Goal: Information Seeking & Learning: Stay updated

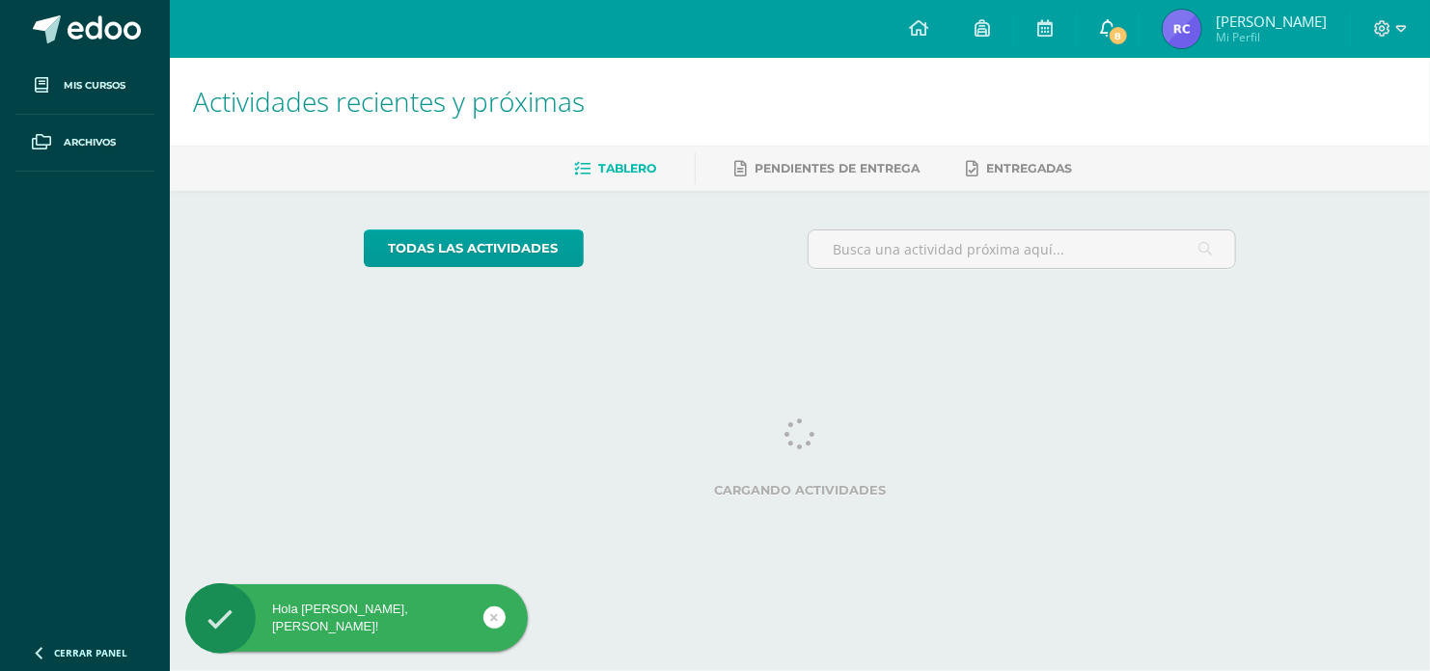
click at [1129, 39] on span "8" at bounding box center [1118, 35] width 21 height 21
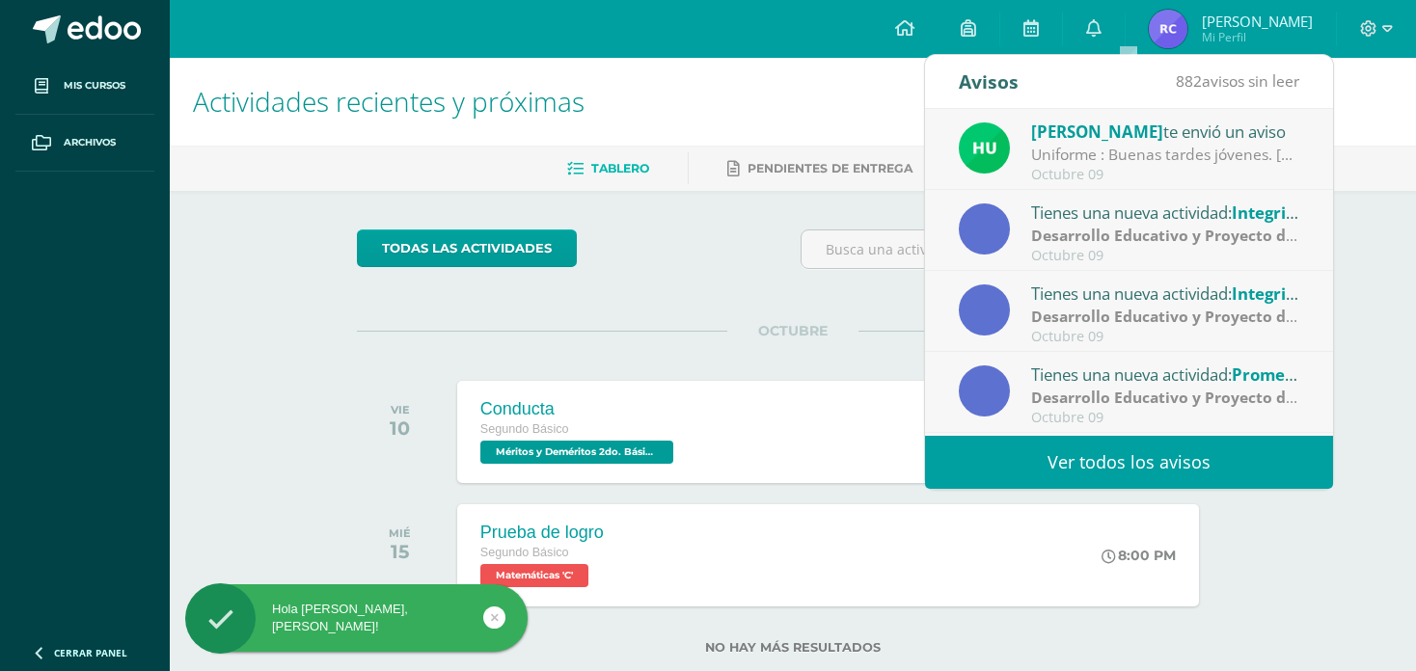
click at [1032, 453] on link "Ver todos los avisos" at bounding box center [1129, 462] width 408 height 53
click at [972, 476] on link "Ver todos los avisos" at bounding box center [1129, 462] width 408 height 53
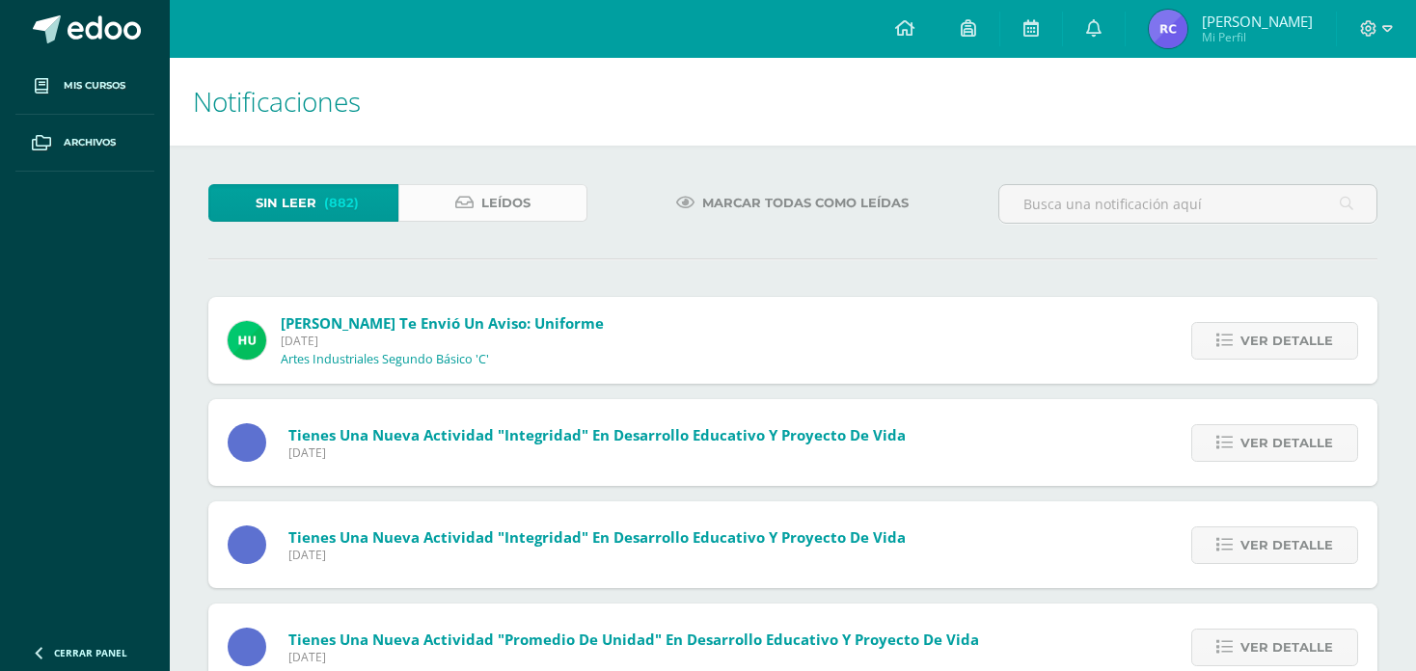
click at [508, 223] on div "Sin leer (882) Leídos" at bounding box center [398, 212] width 395 height 56
click at [504, 190] on span "Leídos" at bounding box center [505, 203] width 49 height 36
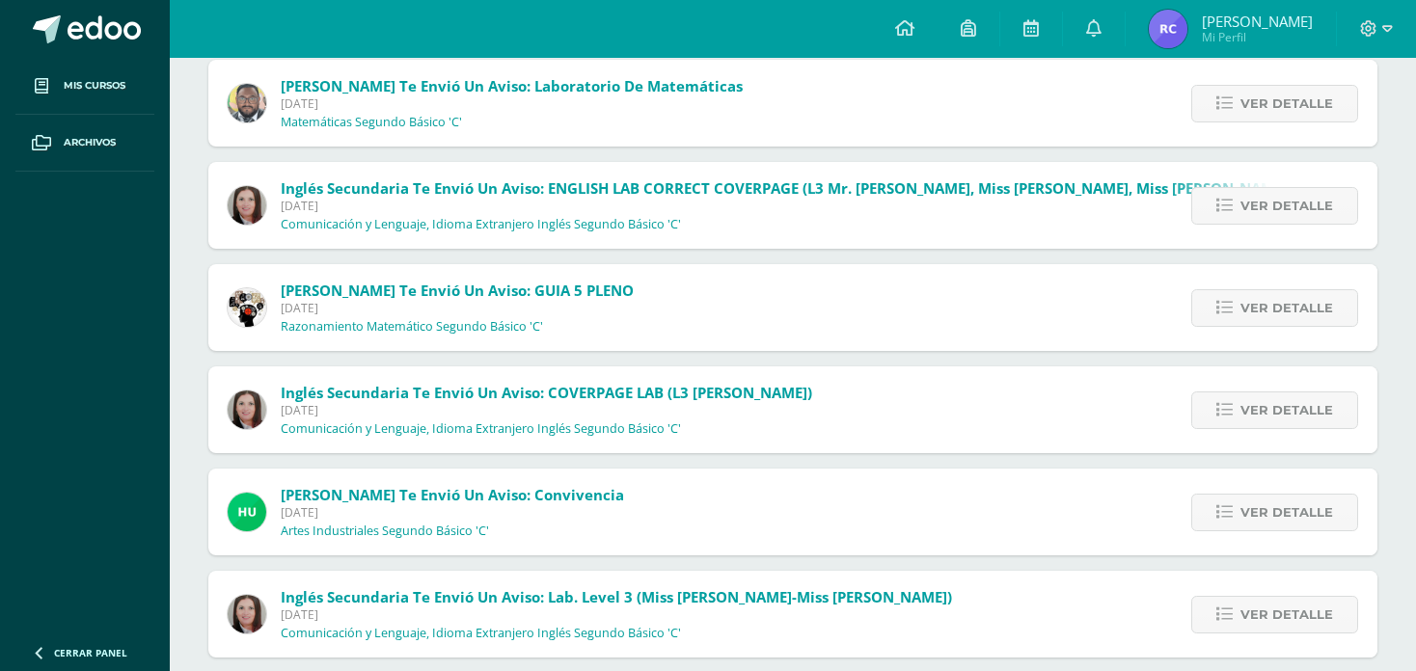
scroll to position [640, 0]
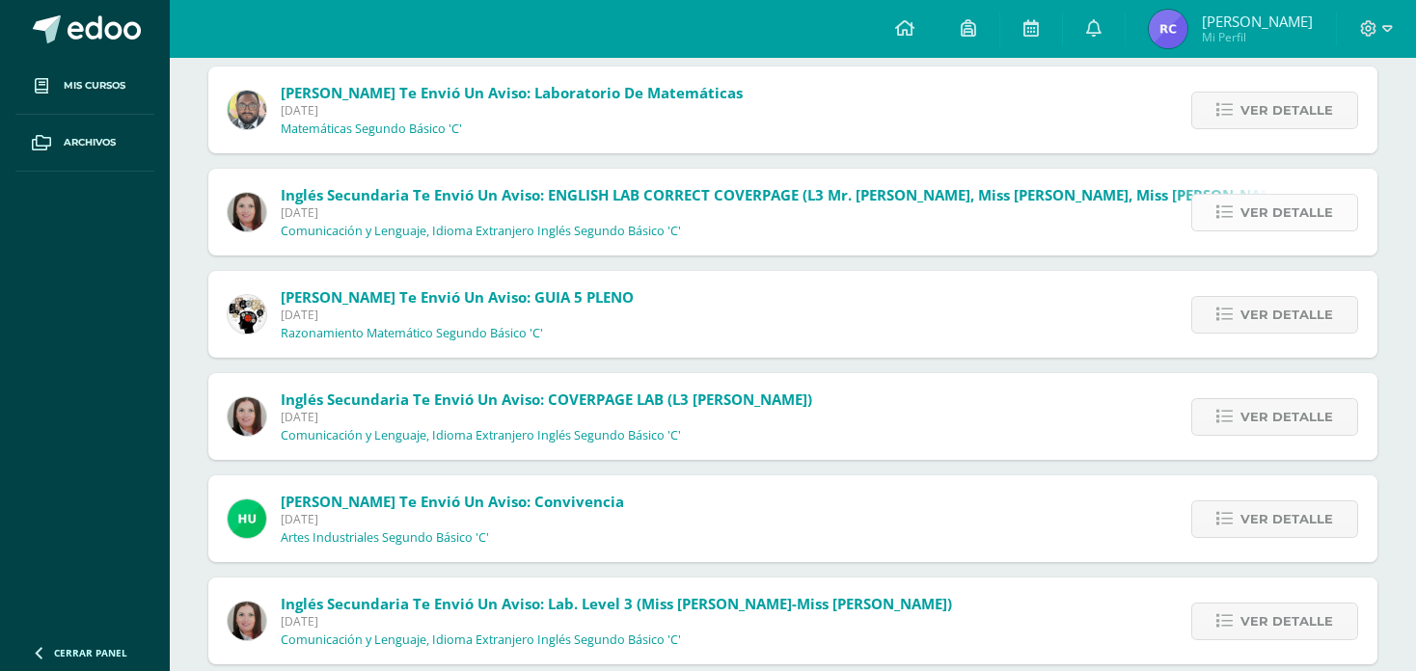
click at [1242, 209] on link "Ver detalle" at bounding box center [1274, 213] width 167 height 38
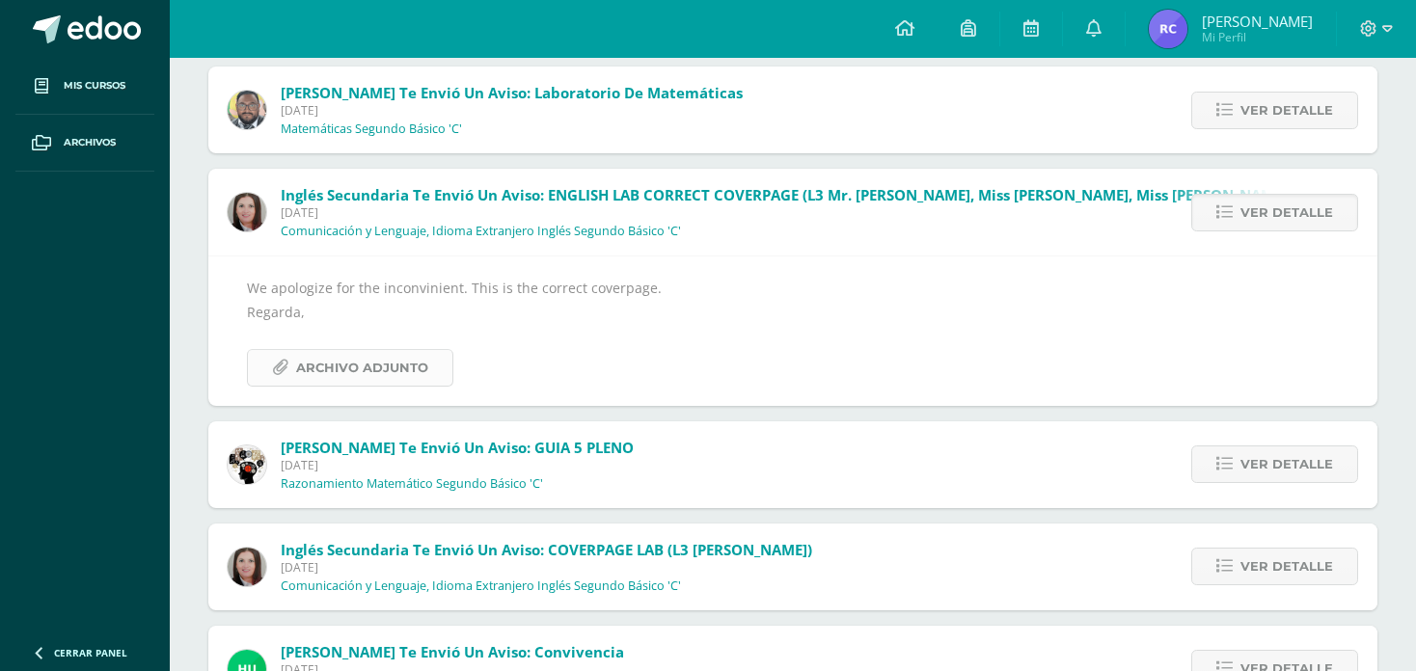
click at [351, 373] on span "Archivo Adjunto" at bounding box center [362, 368] width 132 height 36
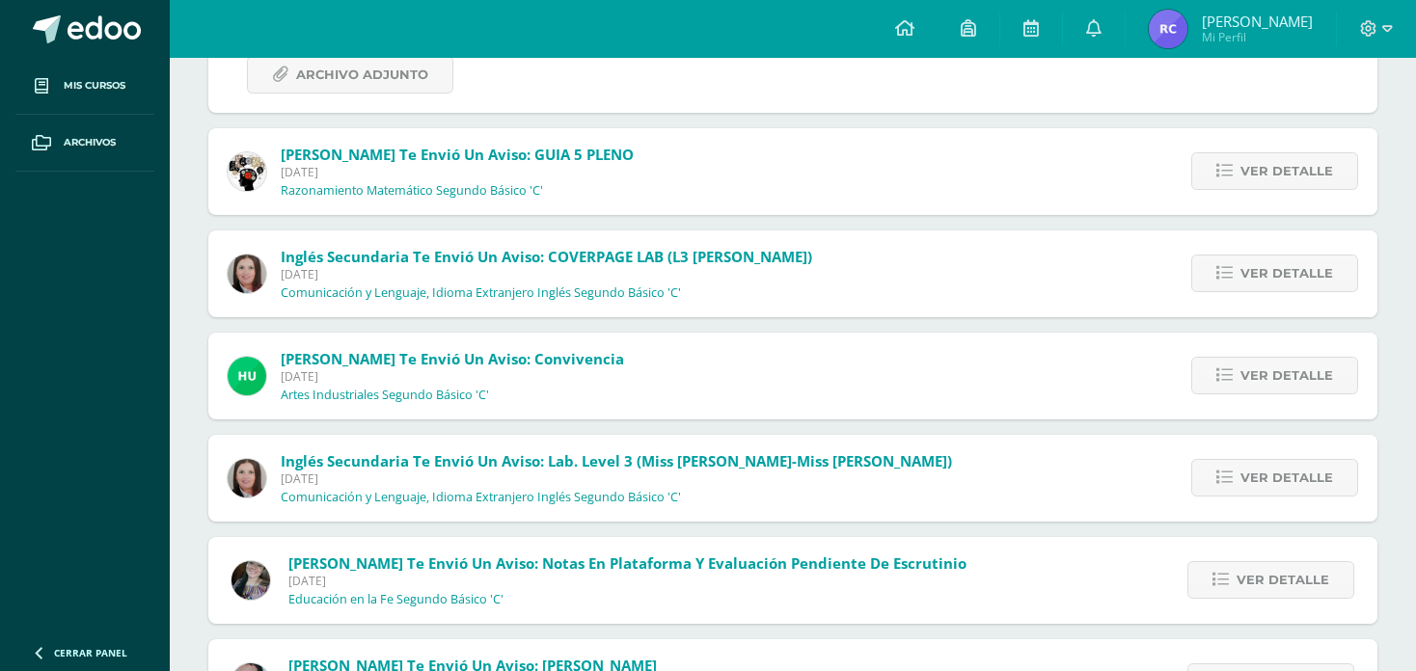
scroll to position [929, 0]
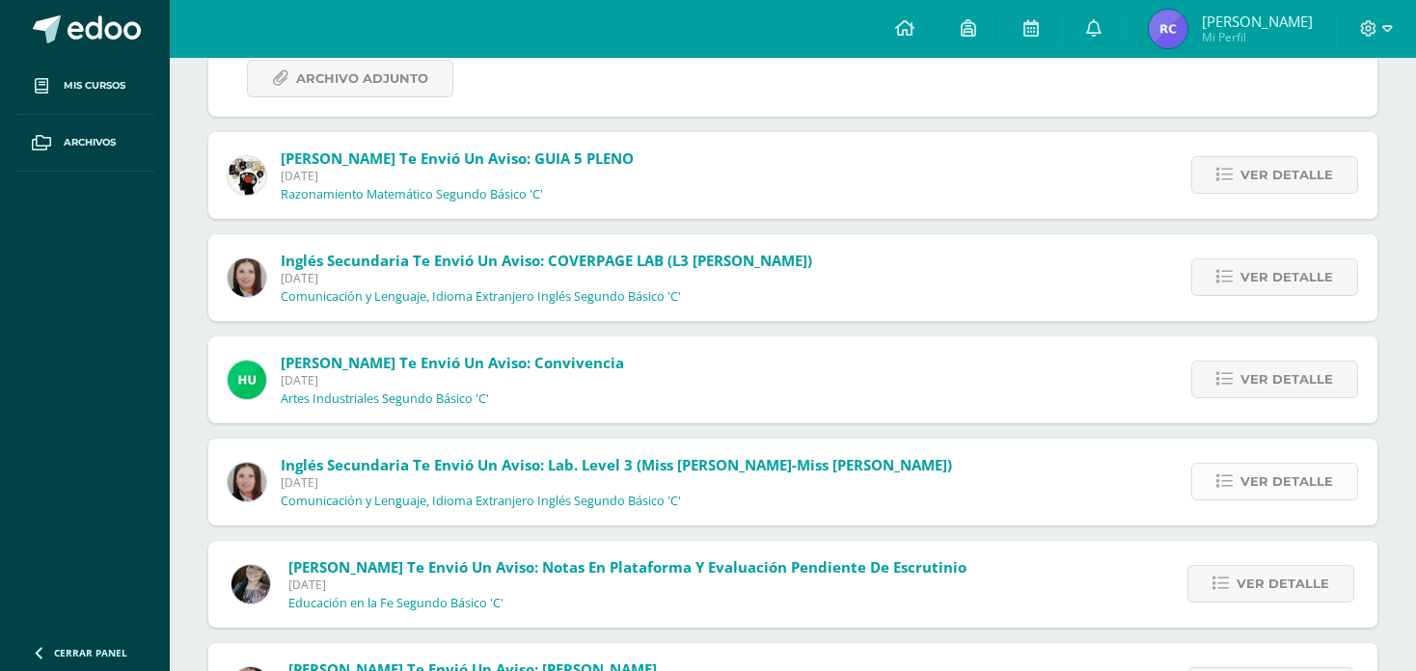
click at [1245, 466] on span "Ver detalle" at bounding box center [1287, 482] width 93 height 36
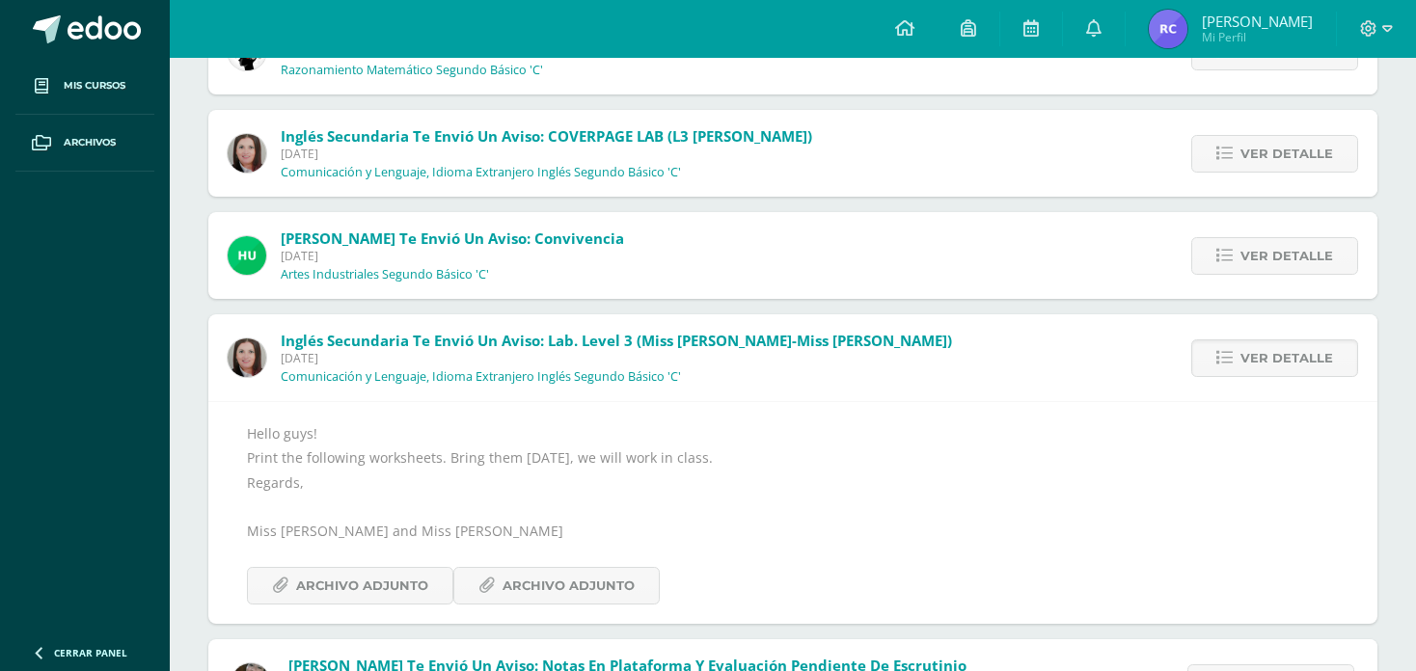
scroll to position [904, 0]
click at [592, 590] on span "Archivo Adjunto" at bounding box center [569, 585] width 132 height 36
click at [410, 583] on span "Archivo Adjunto" at bounding box center [362, 585] width 132 height 36
click at [1273, 154] on span "Ver detalle" at bounding box center [1287, 153] width 93 height 36
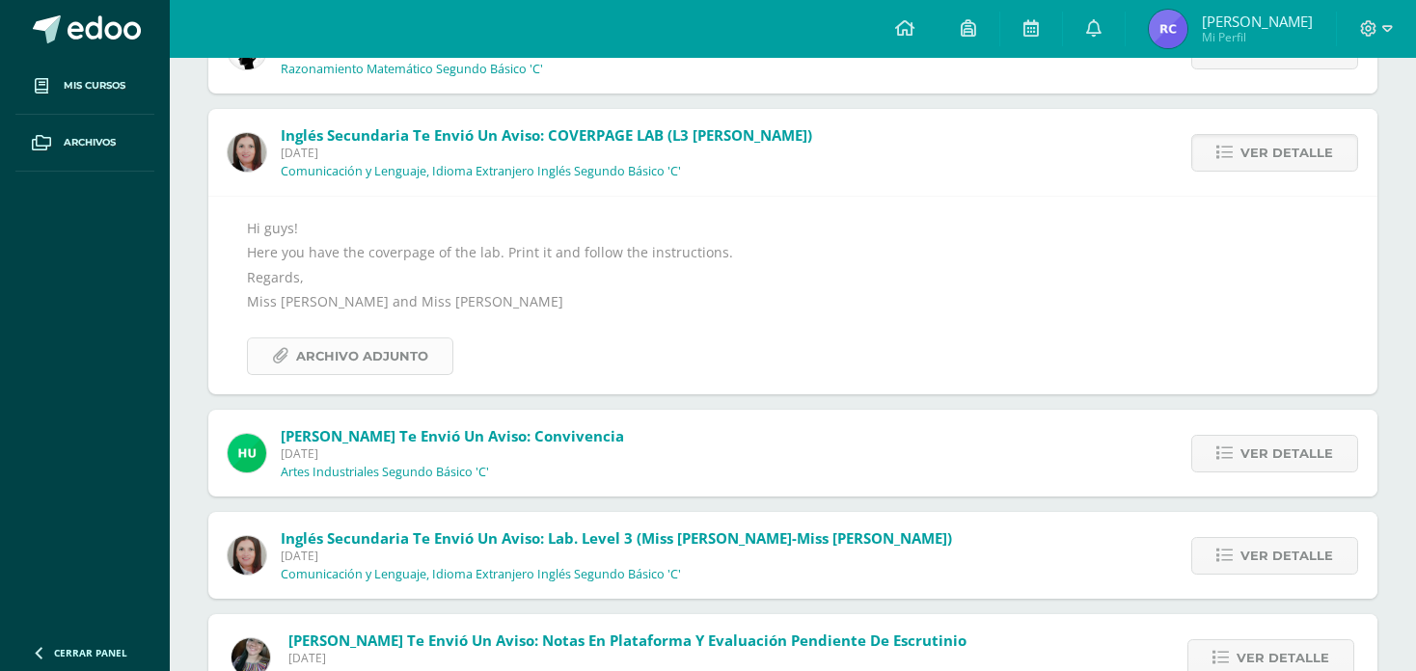
click at [404, 370] on span "Archivo Adjunto" at bounding box center [362, 357] width 132 height 36
